Goal: Information Seeking & Learning: Check status

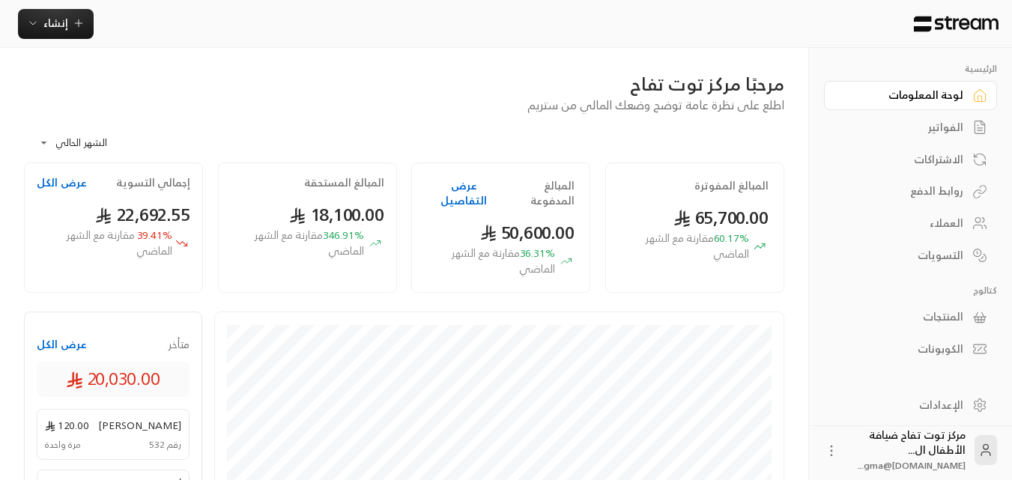
click at [942, 130] on div "الفواتير" at bounding box center [903, 127] width 121 height 15
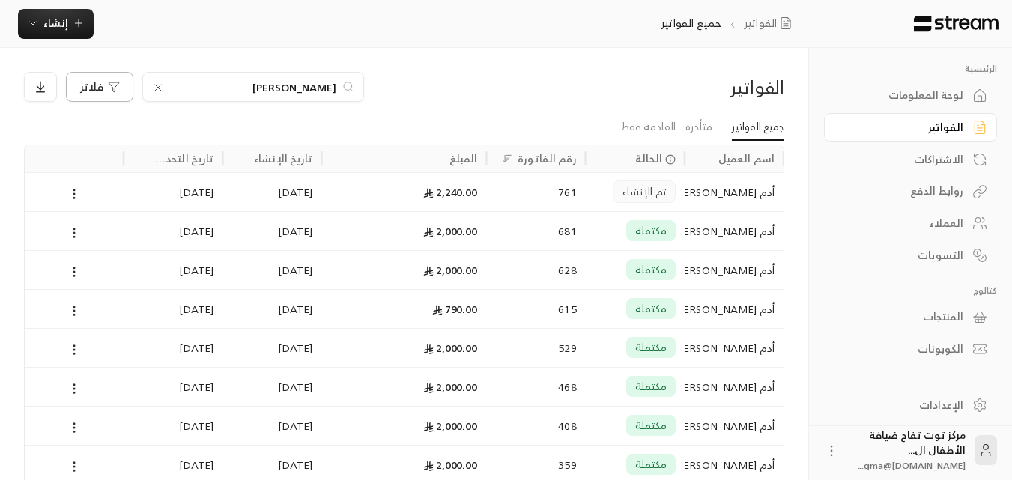
click at [93, 85] on span "فلاتر" at bounding box center [91, 87] width 23 height 10
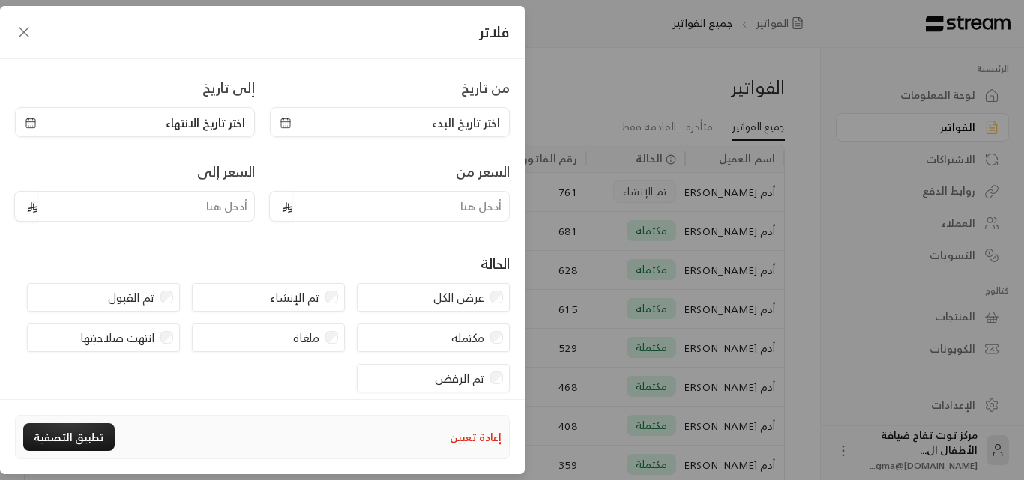
click at [300, 126] on span "اختر تاريخ البدء" at bounding box center [390, 123] width 220 height 18
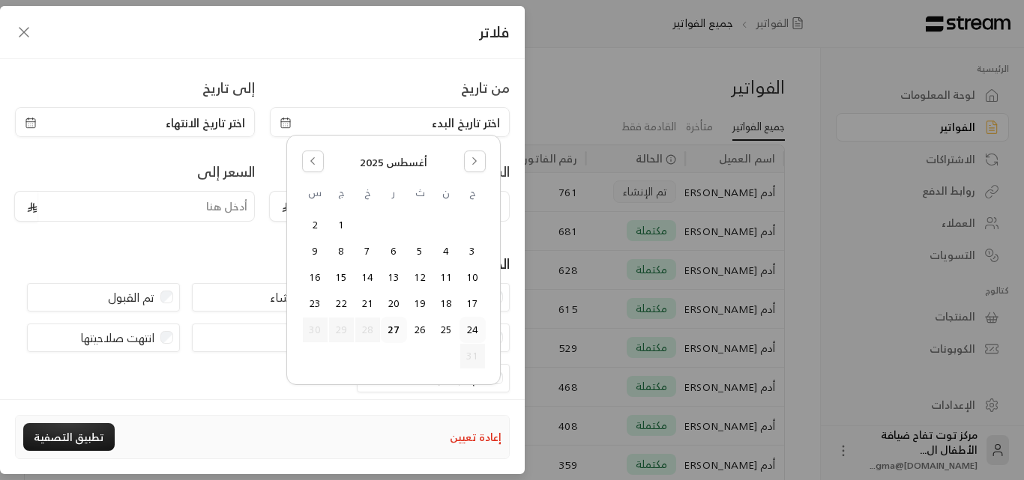
click at [471, 328] on button "24" at bounding box center [472, 330] width 25 height 25
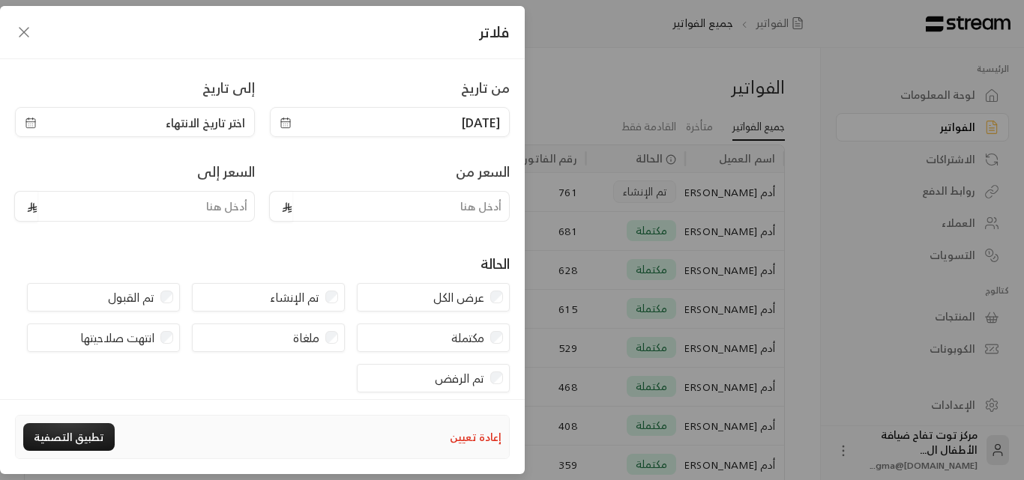
click at [35, 122] on icon "button" at bounding box center [30, 122] width 9 height 0
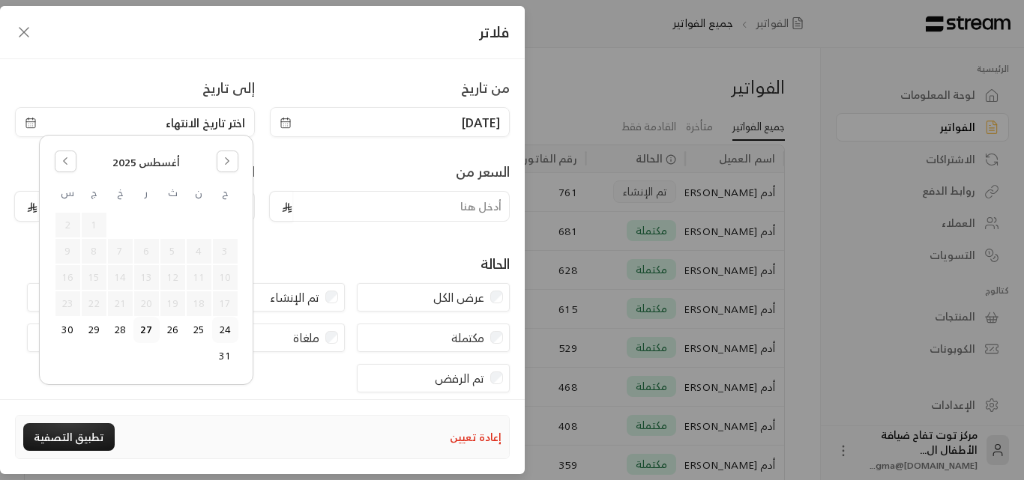
click at [224, 327] on button "24" at bounding box center [225, 330] width 25 height 25
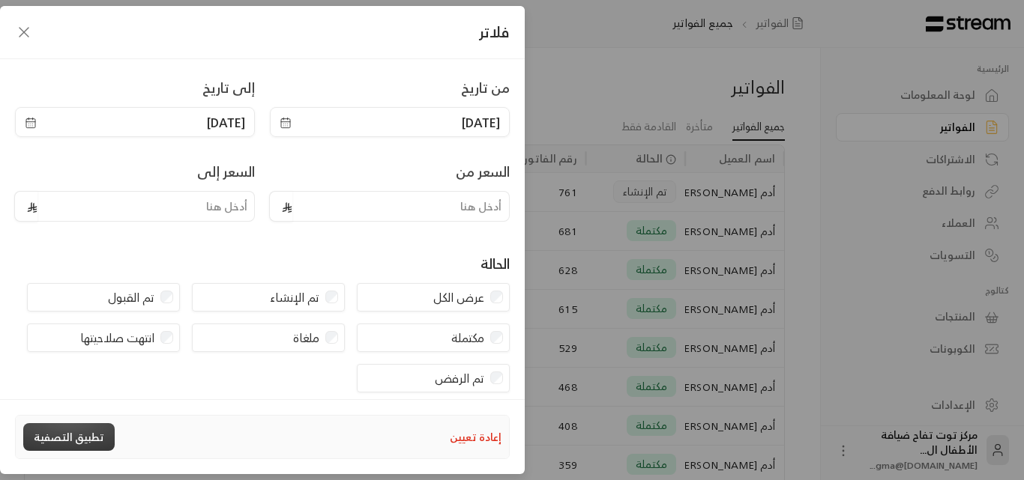
click at [84, 429] on button "تطبيق التصفية" at bounding box center [68, 437] width 91 height 28
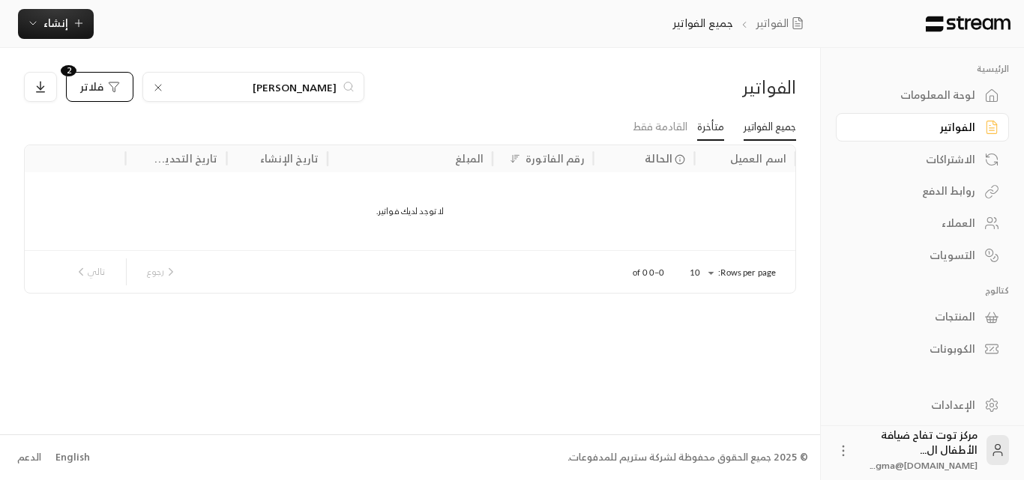
click at [697, 132] on link "متأخرة" at bounding box center [710, 127] width 27 height 27
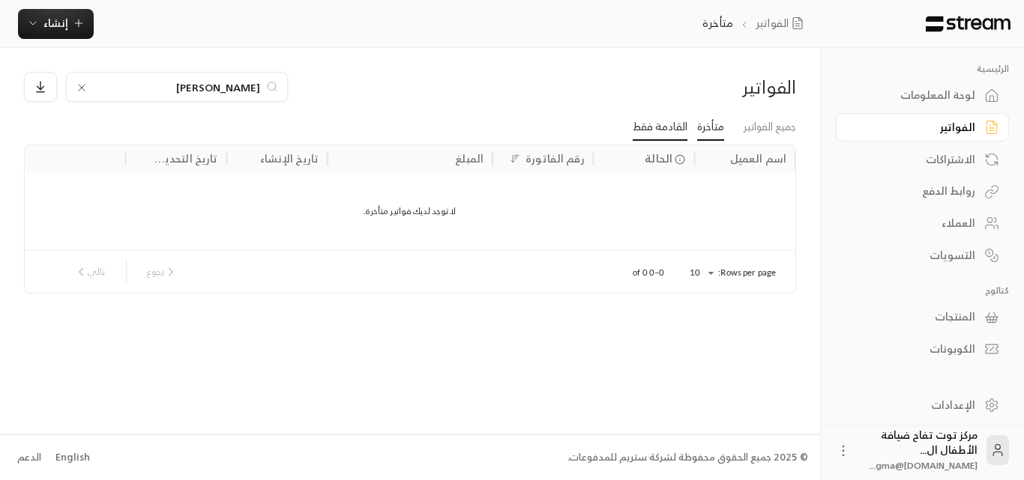
click at [659, 136] on link "القادمة فقط" at bounding box center [659, 127] width 55 height 27
click at [743, 128] on link "جميع الفواتير" at bounding box center [769, 127] width 52 height 27
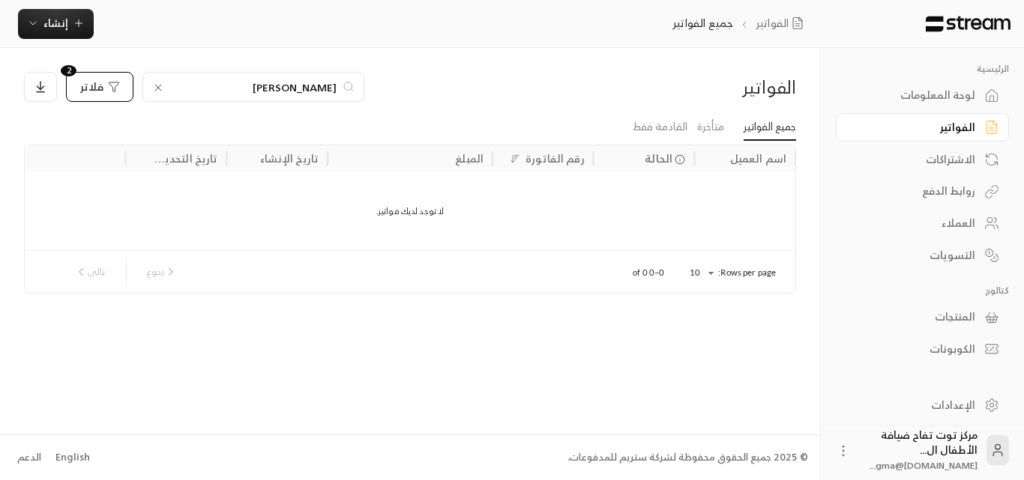
click at [80, 97] on button "فلاتر 2" at bounding box center [99, 87] width 67 height 30
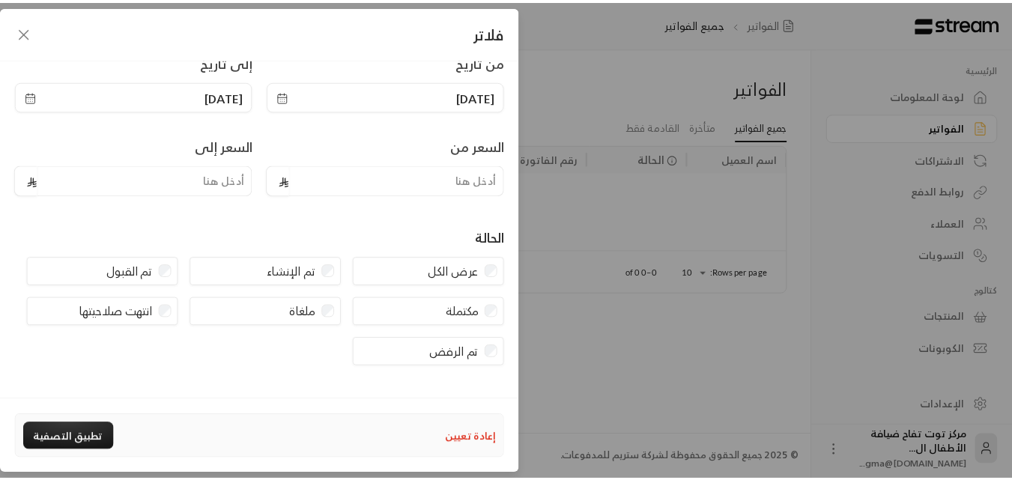
scroll to position [4, 0]
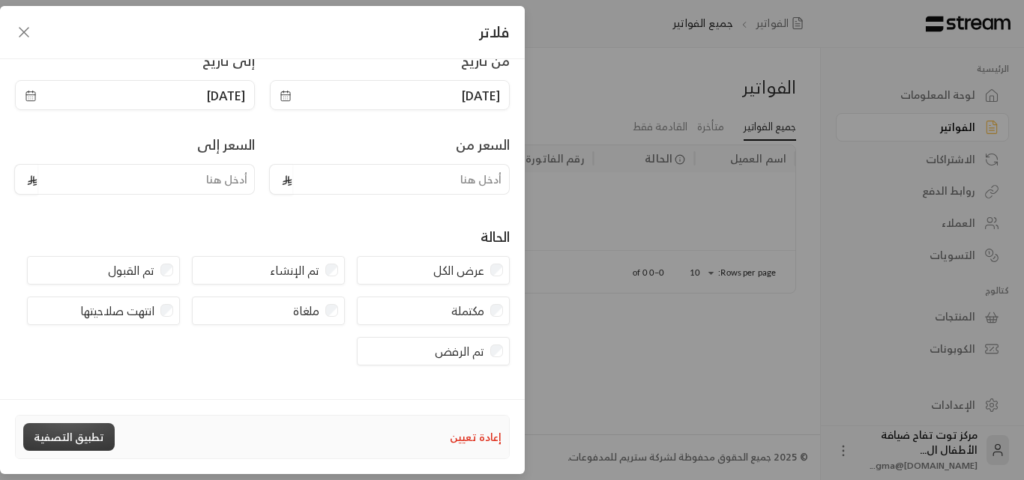
click at [85, 441] on button "تطبيق التصفية" at bounding box center [68, 437] width 91 height 28
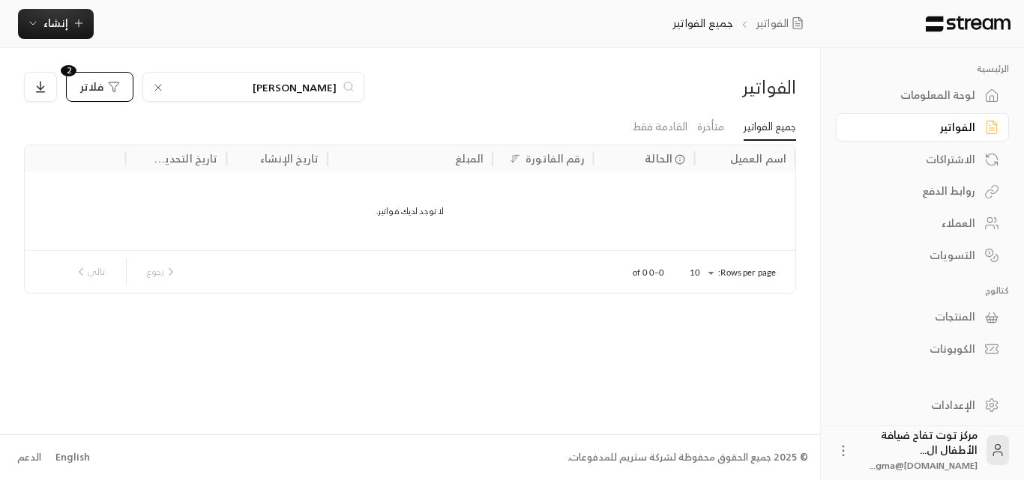
click at [82, 82] on span "فلاتر" at bounding box center [91, 87] width 23 height 10
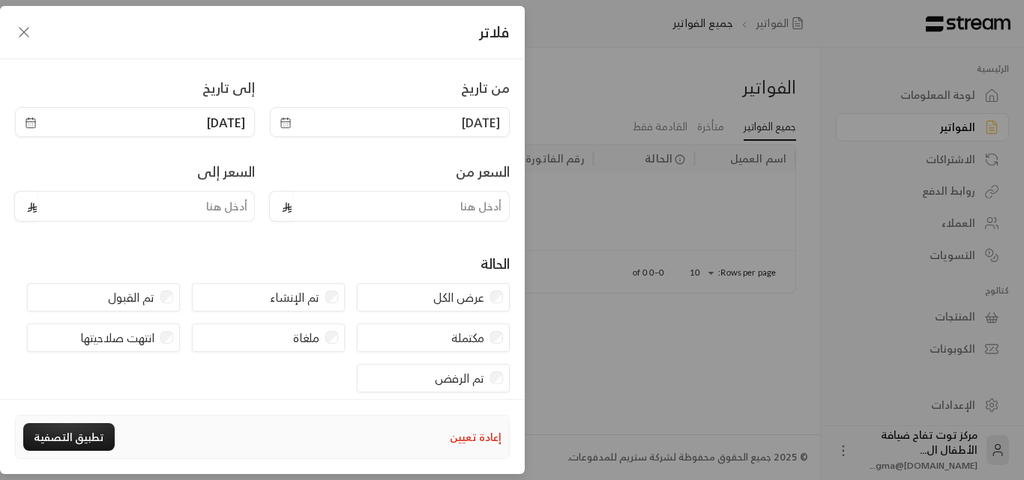
click at [425, 122] on span "[DATE]" at bounding box center [390, 123] width 220 height 18
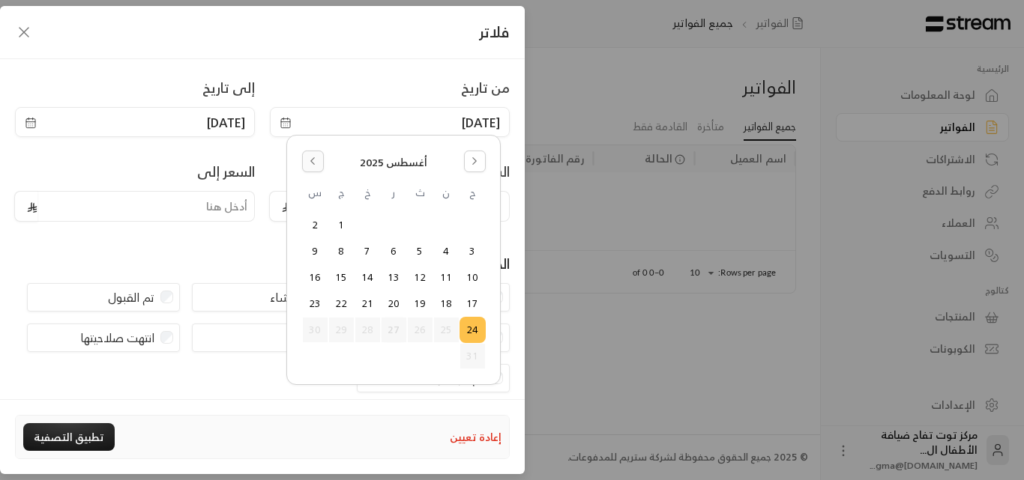
click at [315, 169] on button "Go to the Previous Month" at bounding box center [313, 162] width 22 height 22
click at [471, 165] on icon "Go to the Next Month" at bounding box center [474, 161] width 10 height 10
click at [315, 160] on icon "Go to the Previous Month" at bounding box center [312, 161] width 10 height 10
drag, startPoint x: 449, startPoint y: 197, endPoint x: 436, endPoint y: 204, distance: 14.4
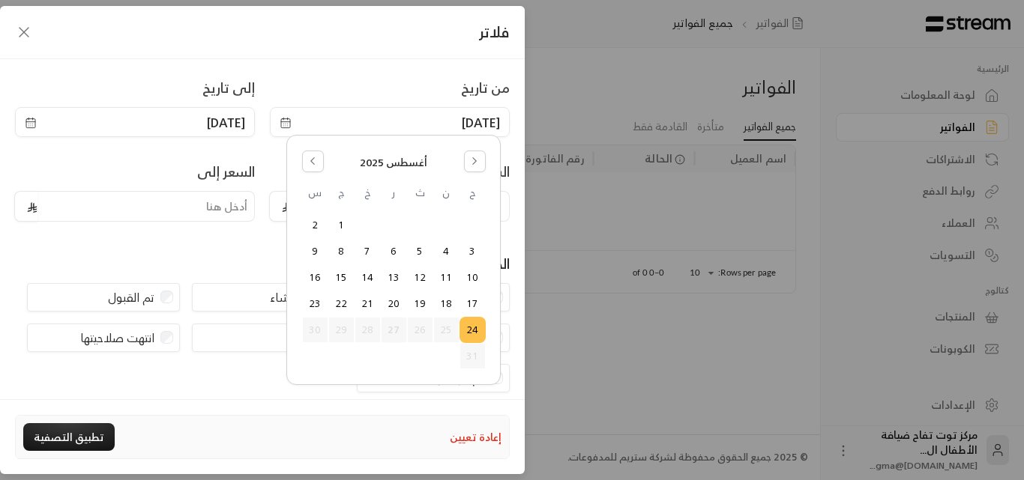
click at [436, 204] on th "ن" at bounding box center [446, 198] width 26 height 27
click at [419, 194] on th "ث" at bounding box center [420, 198] width 26 height 27
click at [316, 169] on button "Go to the Previous Month" at bounding box center [313, 162] width 22 height 22
click at [482, 157] on button "Go to the Next Month" at bounding box center [475, 162] width 22 height 22
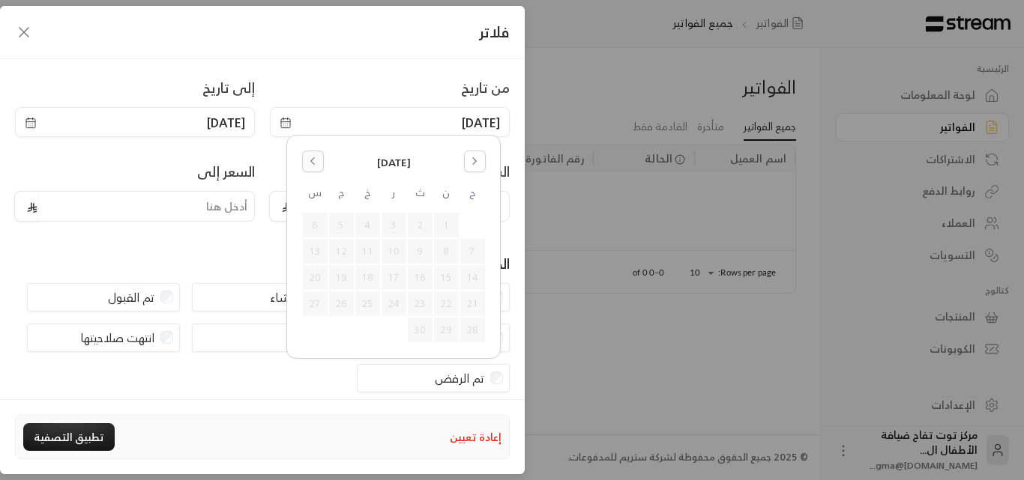
click at [310, 165] on icon "Go to the Previous Month" at bounding box center [312, 161] width 10 height 10
click at [465, 435] on button "إعادة تعيين" at bounding box center [476, 437] width 52 height 25
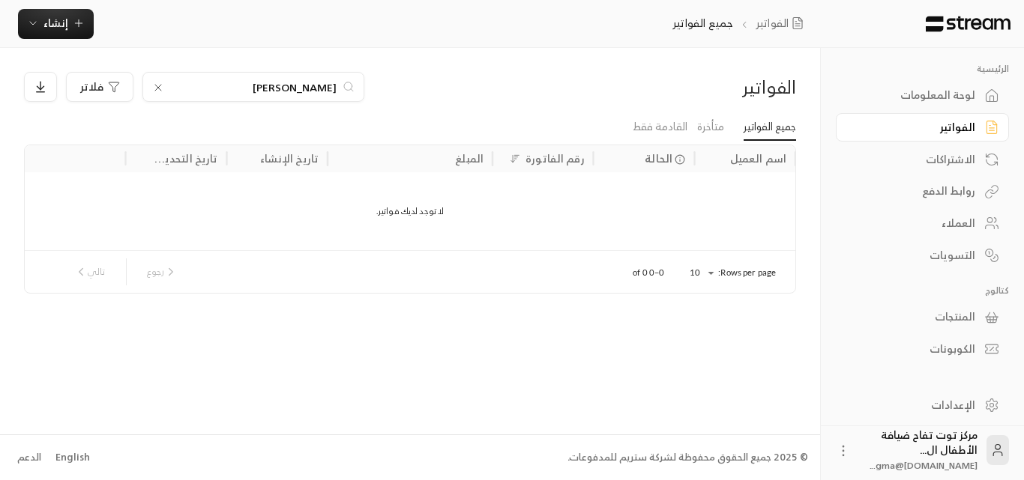
click at [940, 133] on div "الفواتير" at bounding box center [914, 127] width 121 height 15
click at [294, 88] on input "[PERSON_NAME]" at bounding box center [253, 87] width 166 height 16
click at [323, 88] on input "[PERSON_NAME]" at bounding box center [253, 87] width 166 height 16
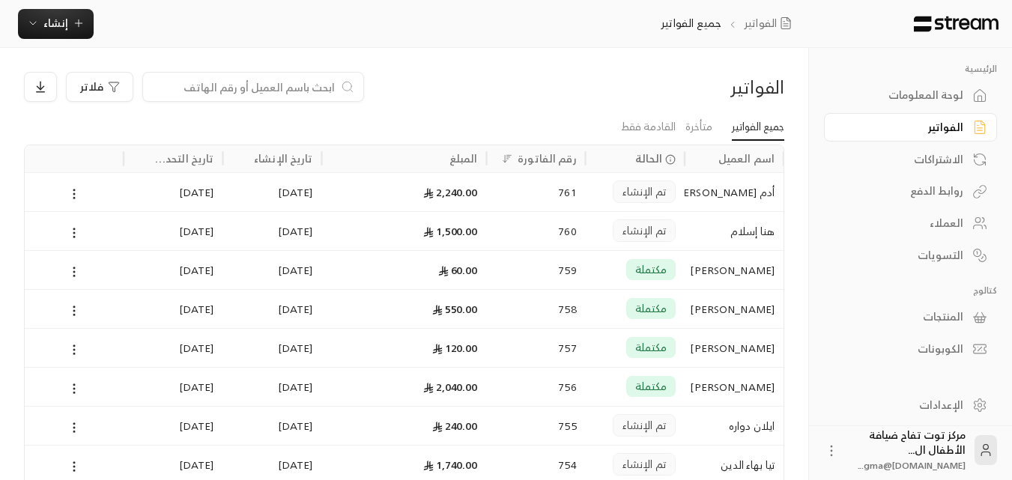
click at [943, 91] on div "لوحة المعلومات" at bounding box center [903, 95] width 121 height 15
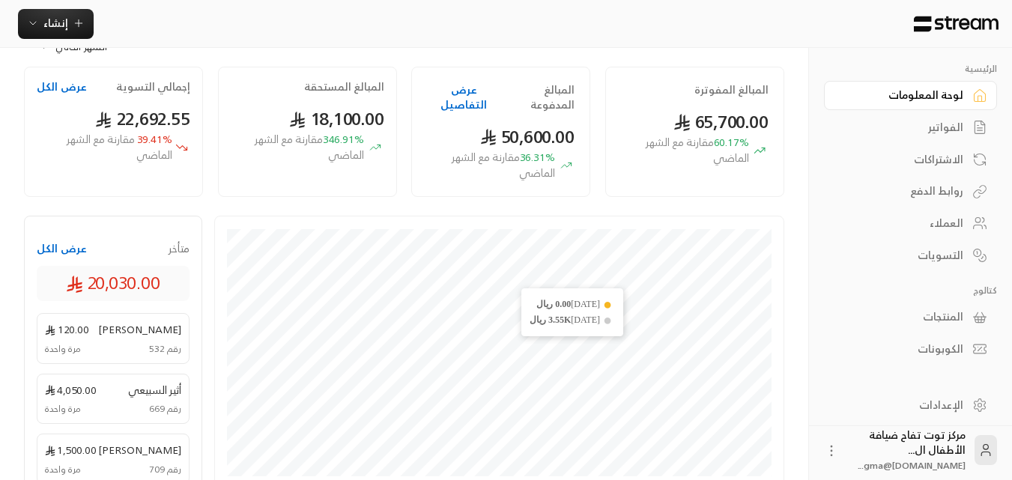
scroll to position [75, 0]
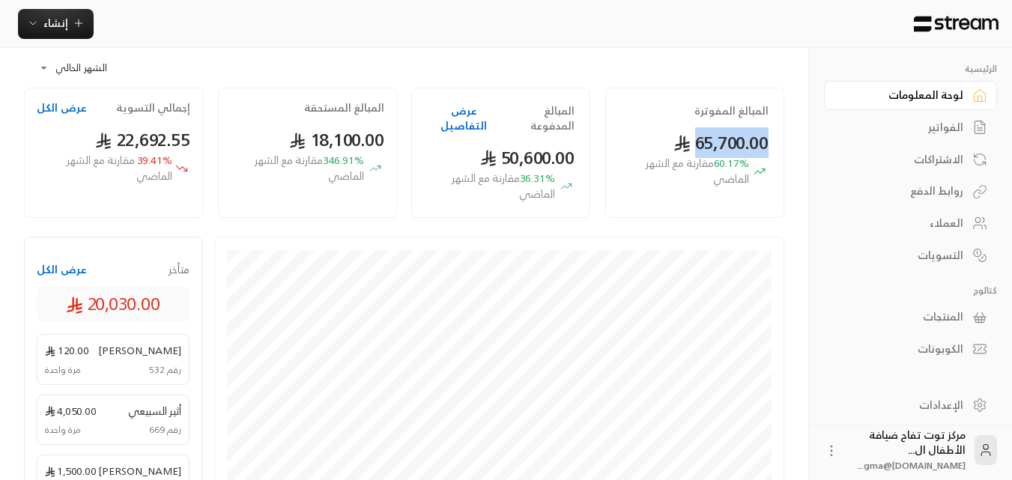
drag, startPoint x: 692, startPoint y: 139, endPoint x: 764, endPoint y: 139, distance: 71.9
click at [764, 139] on span "65,700.00" at bounding box center [721, 142] width 95 height 31
click at [724, 156] on span "60.17 % مقارنة مع الشهر الماضي" at bounding box center [685, 171] width 128 height 31
drag, startPoint x: 567, startPoint y: 139, endPoint x: 551, endPoint y: 136, distance: 16.8
click at [551, 142] on span "50,600.00" at bounding box center [527, 157] width 95 height 31
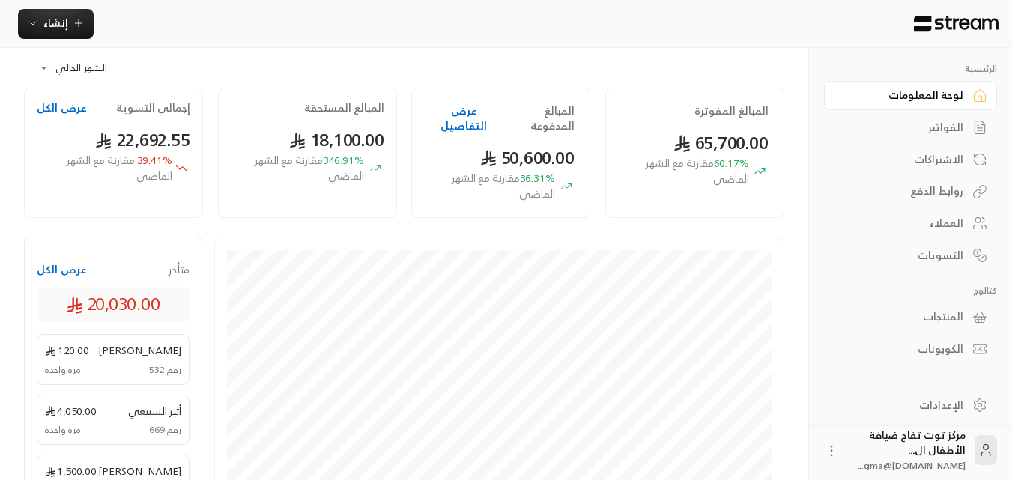
click at [530, 142] on span "50,600.00" at bounding box center [527, 157] width 95 height 31
click at [515, 142] on span "50,600.00" at bounding box center [527, 157] width 95 height 31
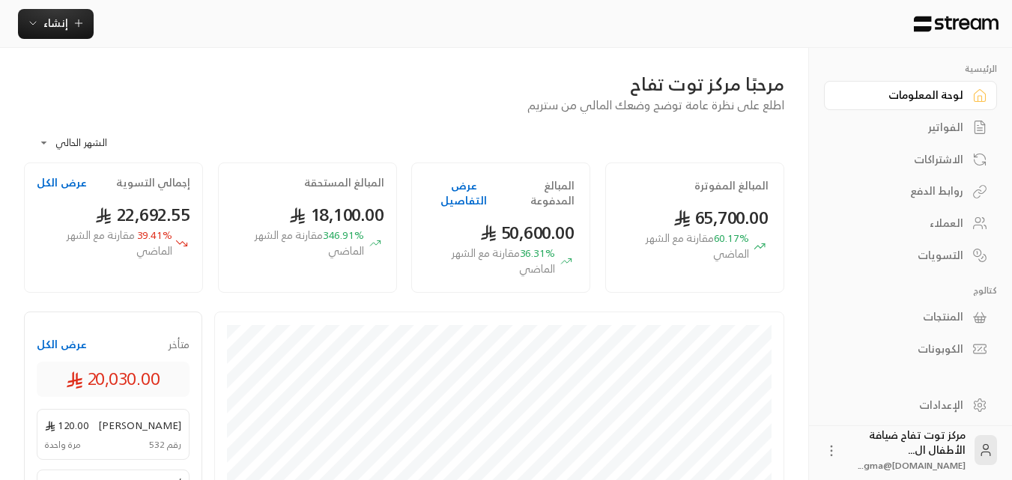
click at [528, 246] on span "36.31 % مقارنة مع الشهر الماضي" at bounding box center [491, 261] width 128 height 31
click at [745, 235] on span "60.17 % مقارنة مع الشهر الماضي" at bounding box center [685, 246] width 128 height 31
click at [551, 226] on span "50,600.00" at bounding box center [527, 232] width 95 height 31
click at [526, 217] on span "50,600.00" at bounding box center [527, 232] width 95 height 31
click at [705, 223] on span "65,700.00" at bounding box center [721, 217] width 95 height 31
